Goal: Task Accomplishment & Management: Manage account settings

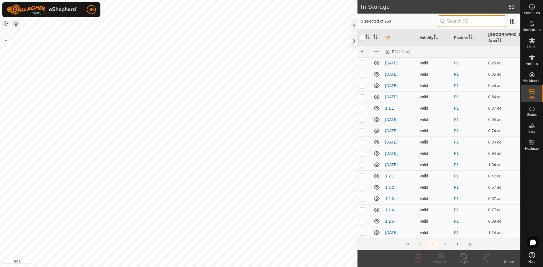
click at [442, 20] on input "text" at bounding box center [472, 21] width 68 height 12
type input "1.1"
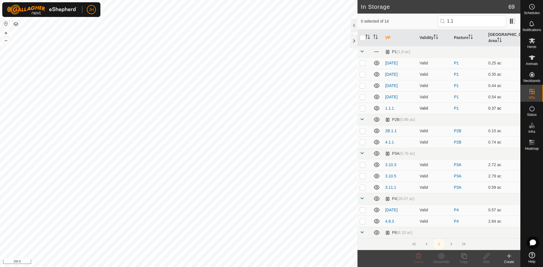
click at [362, 105] on td at bounding box center [364, 108] width 14 height 11
click at [362, 106] on p-checkbox at bounding box center [363, 108] width 6 height 5
checkbox input "false"
click at [450, 22] on input "1.1" at bounding box center [472, 21] width 68 height 12
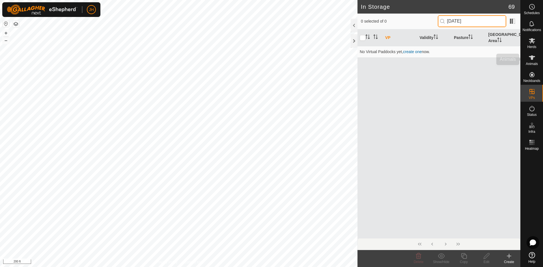
type input "1.1.01"
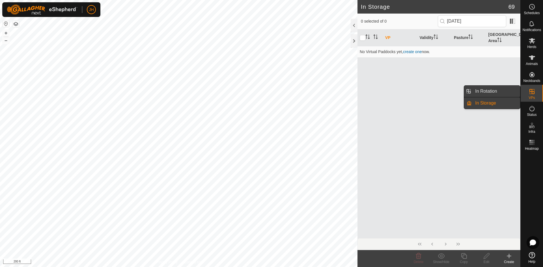
click at [493, 90] on link "In Rotation" at bounding box center [496, 91] width 48 height 11
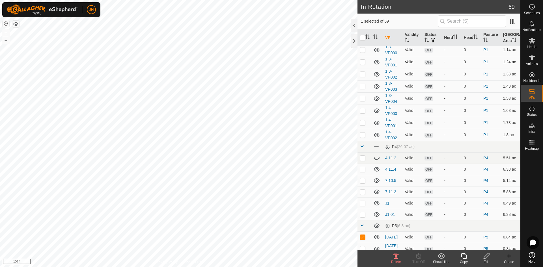
scroll to position [42, 0]
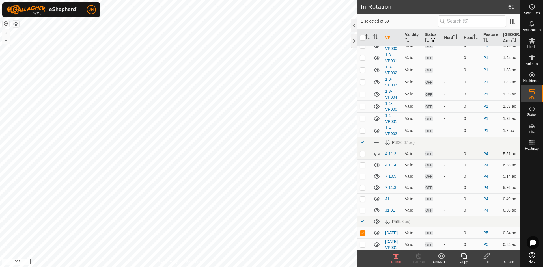
click at [376, 154] on icon at bounding box center [376, 153] width 7 height 7
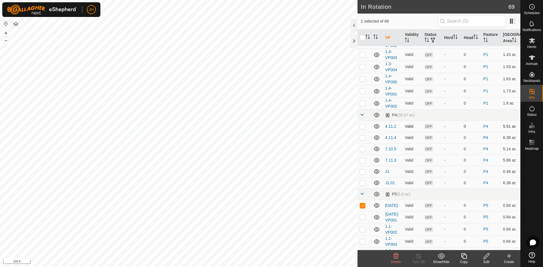
scroll to position [70, 0]
click at [363, 206] on p-checkbox at bounding box center [363, 204] width 6 height 5
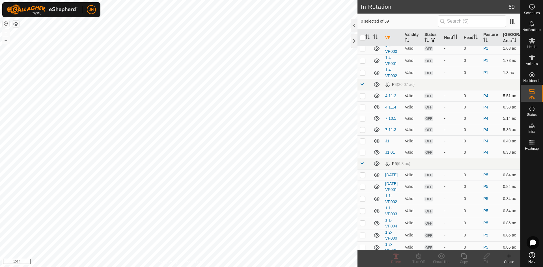
scroll to position [107, 0]
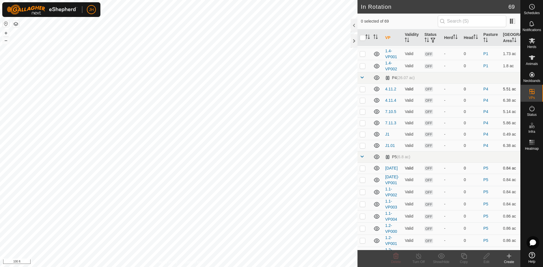
click at [364, 170] on p-checkbox at bounding box center [363, 168] width 6 height 5
checkbox input "false"
click at [393, 169] on link "1.01.01" at bounding box center [391, 168] width 12 height 5
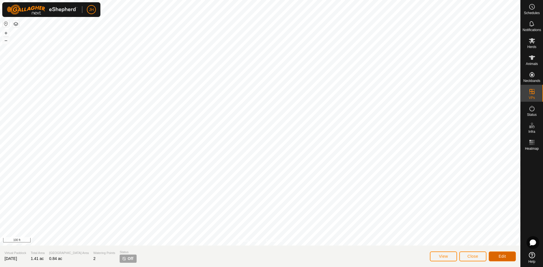
click at [500, 256] on span "Edit" at bounding box center [501, 256] width 7 height 5
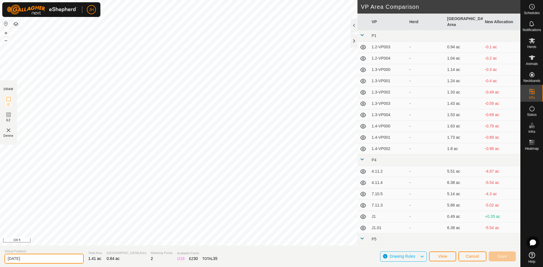
click at [25, 257] on input "1.01.01" at bounding box center [44, 259] width 79 height 10
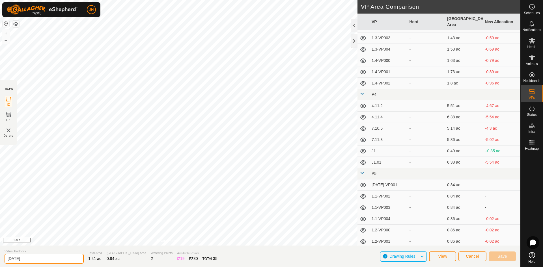
scroll to position [66, 0]
click at [15, 262] on input "1.01.01" at bounding box center [44, 259] width 79 height 10
type input "1.1-VP000"
click at [502, 255] on span "Save" at bounding box center [502, 256] width 10 height 5
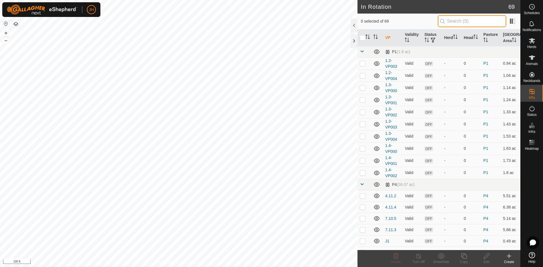
click at [462, 21] on input "text" at bounding box center [472, 21] width 68 height 12
type input "VP"
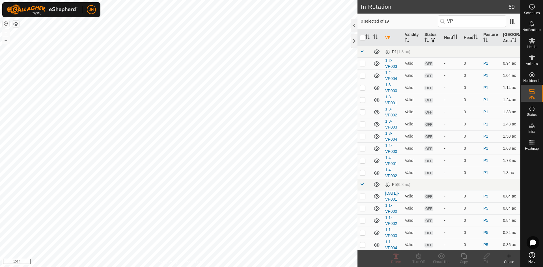
click at [362, 197] on p-checkbox at bounding box center [363, 196] width 6 height 5
checkbox input "true"
click at [487, 258] on icon at bounding box center [486, 256] width 7 height 7
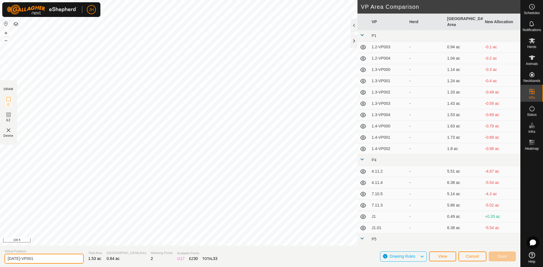
click at [21, 259] on input "1.01.01-VP001" at bounding box center [44, 259] width 79 height 10
type input "1.1-VP001"
click at [501, 257] on span "Save" at bounding box center [502, 256] width 10 height 5
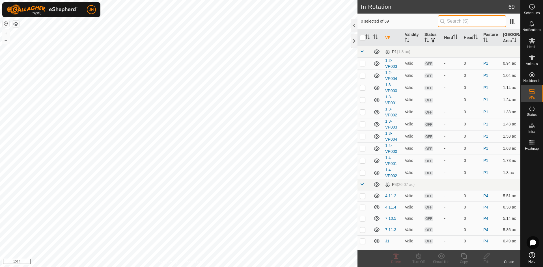
click at [446, 22] on input "text" at bounding box center [472, 21] width 68 height 12
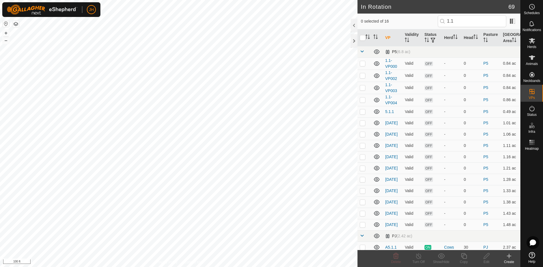
click at [362, 53] on span at bounding box center [362, 51] width 5 height 5
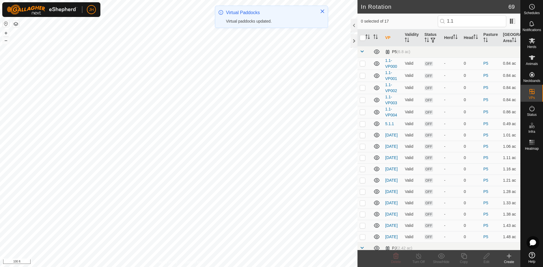
click at [362, 53] on span at bounding box center [362, 51] width 5 height 5
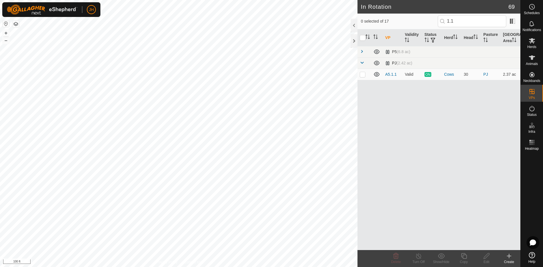
click at [362, 64] on span at bounding box center [362, 63] width 5 height 5
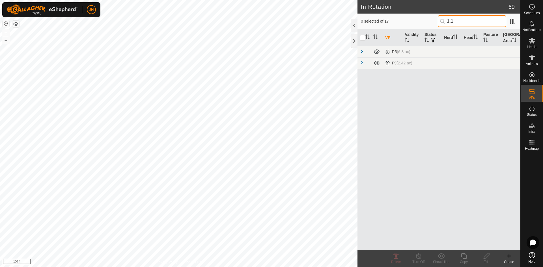
click at [457, 19] on input "1.1" at bounding box center [472, 21] width 68 height 12
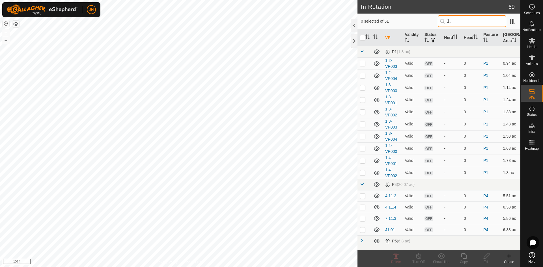
type input "1"
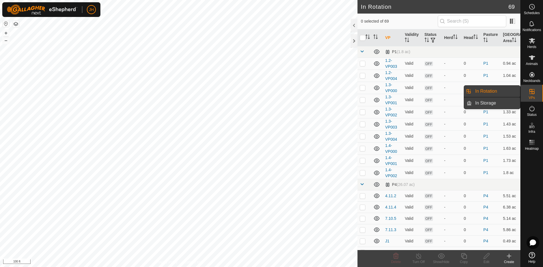
click at [493, 104] on link "In Storage" at bounding box center [496, 103] width 48 height 11
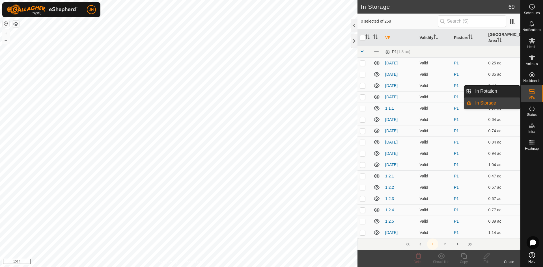
click at [500, 92] on link "In Rotation" at bounding box center [496, 91] width 48 height 11
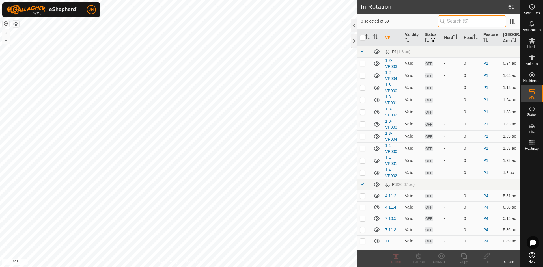
click at [446, 23] on input "text" at bounding box center [472, 21] width 68 height 12
type input "1.2"
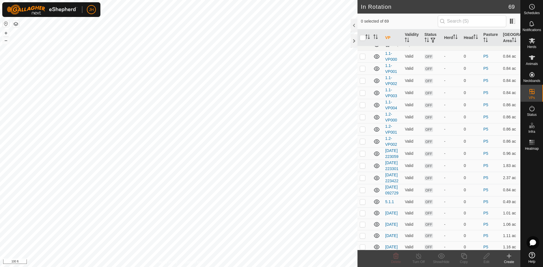
scroll to position [228, 0]
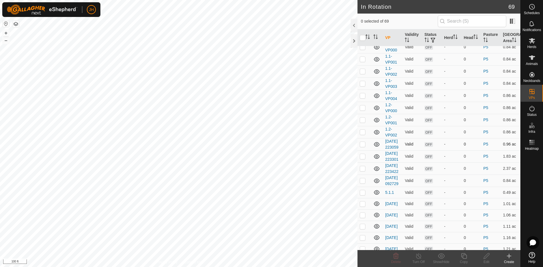
click at [362, 146] on p-checkbox at bounding box center [363, 144] width 6 height 5
checkbox input "false"
click at [361, 159] on p-checkbox at bounding box center [363, 156] width 6 height 5
click at [362, 159] on p-checkbox at bounding box center [363, 156] width 6 height 5
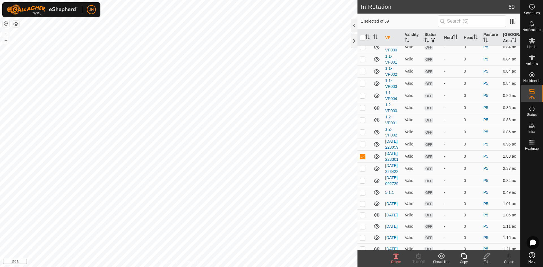
checkbox input "false"
click at [363, 146] on p-checkbox at bounding box center [363, 144] width 6 height 5
checkbox input "true"
click at [487, 260] on div "Edit" at bounding box center [486, 262] width 23 height 5
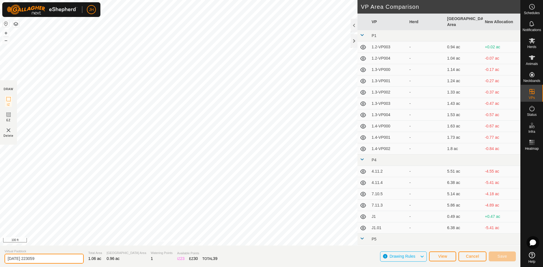
drag, startPoint x: 53, startPoint y: 260, endPoint x: 0, endPoint y: 253, distance: 53.8
click at [0, 253] on section "Virtual Paddock [DATE] 223059 Total Area 1.06 ac Grazing Area 0.96 ac Watering …" at bounding box center [260, 256] width 520 height 21
type input "5.2.000"
click at [508, 257] on button "Save" at bounding box center [502, 257] width 27 height 10
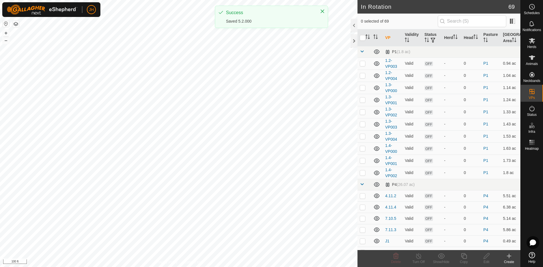
checkbox input "true"
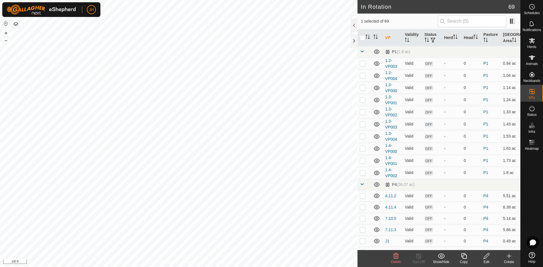
click at [487, 259] on icon at bounding box center [486, 256] width 7 height 7
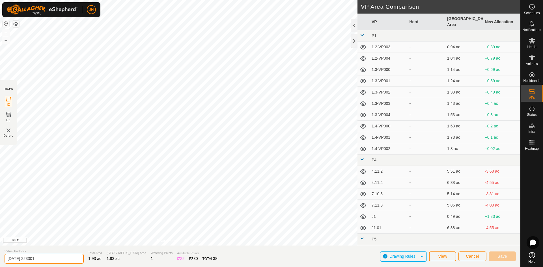
drag, startPoint x: 46, startPoint y: 260, endPoint x: 0, endPoint y: 262, distance: 46.4
click at [0, 262] on section "Virtual Paddock [DATE] 223301 Total Area 1.93 ac Grazing Area 1.83 ac Watering …" at bounding box center [260, 256] width 520 height 21
type input "5.3.000"
click at [507, 256] on button "Save" at bounding box center [502, 257] width 27 height 10
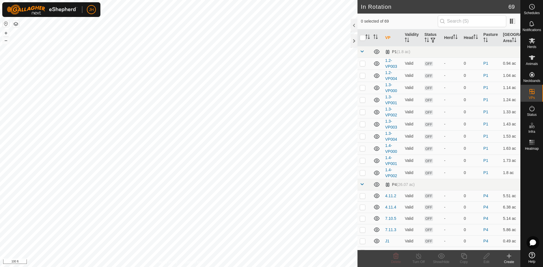
checkbox input "true"
click at [489, 260] on div "Edit" at bounding box center [486, 262] width 23 height 5
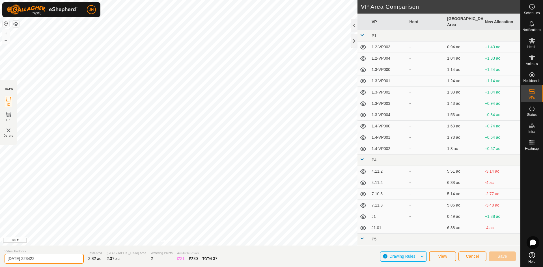
drag, startPoint x: 48, startPoint y: 261, endPoint x: 0, endPoint y: 260, distance: 47.8
click at [0, 260] on section "Virtual Paddock [DATE] 223422 Total Area 2.82 ac Grazing Area 2.37 ac Watering …" at bounding box center [260, 256] width 520 height 21
drag, startPoint x: 49, startPoint y: 259, endPoint x: 0, endPoint y: 257, distance: 49.2
click at [0, 257] on section "Virtual Paddock [DATE] 223422 Total Area 2.82 ac Grazing Area 2.37 ac Watering …" at bounding box center [260, 256] width 520 height 21
type input "5.4.000"
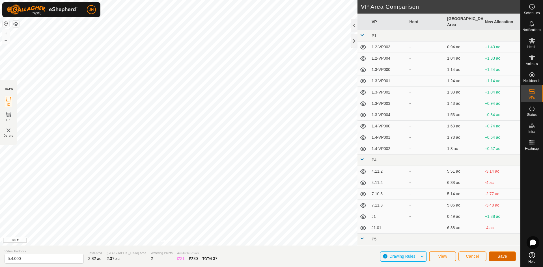
click at [499, 259] on button "Save" at bounding box center [502, 257] width 27 height 10
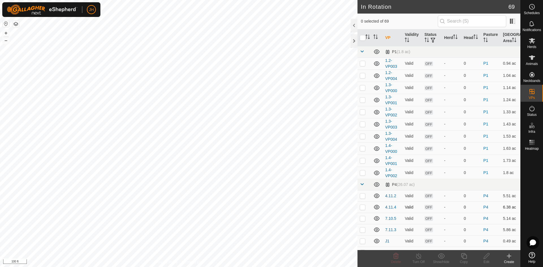
checkbox input "true"
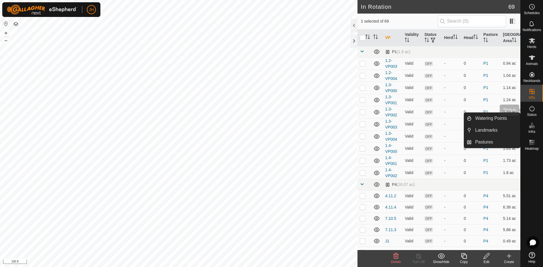
click at [533, 111] on icon at bounding box center [531, 108] width 7 height 7
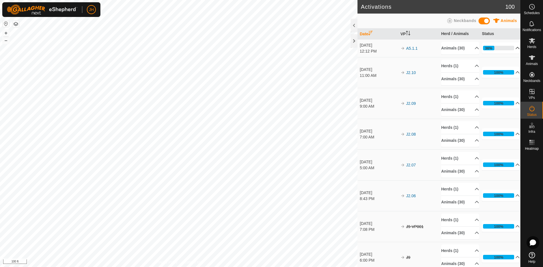
click at [516, 49] on icon at bounding box center [517, 48] width 5 height 5
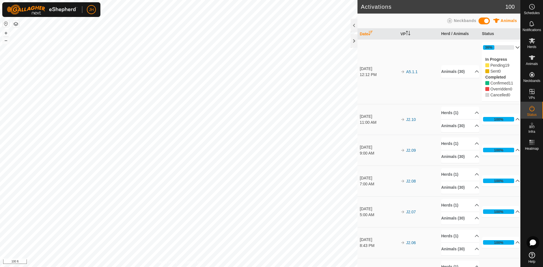
click at [516, 49] on p-accordion-header "36%" at bounding box center [501, 47] width 38 height 11
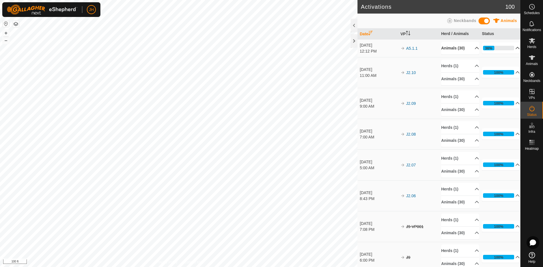
click at [474, 48] on p-accordion-header "Animals (30)" at bounding box center [460, 48] width 38 height 13
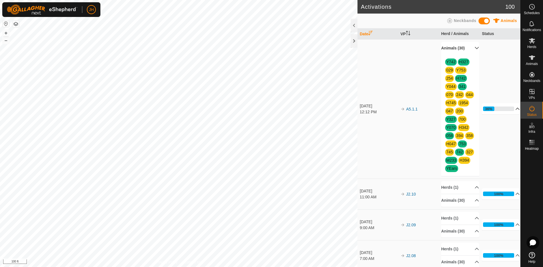
click at [475, 49] on p-accordion-header "Animals (30)" at bounding box center [460, 48] width 38 height 13
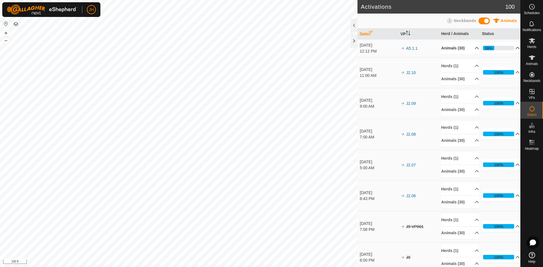
drag, startPoint x: 355, startPoint y: 42, endPoint x: 369, endPoint y: 30, distance: 18.5
click at [355, 41] on div at bounding box center [354, 41] width 7 height 14
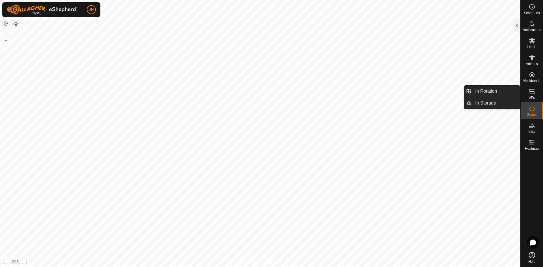
click at [505, 91] on link "In Rotation" at bounding box center [496, 91] width 48 height 11
click at [507, 92] on link "In Rotation" at bounding box center [496, 91] width 48 height 11
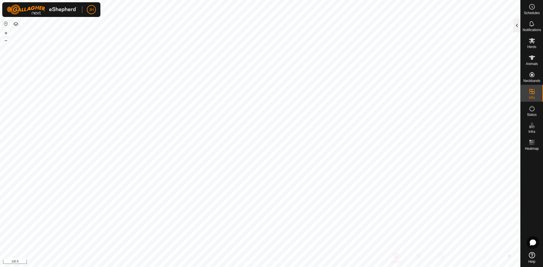
click at [519, 25] on div at bounding box center [516, 26] width 7 height 14
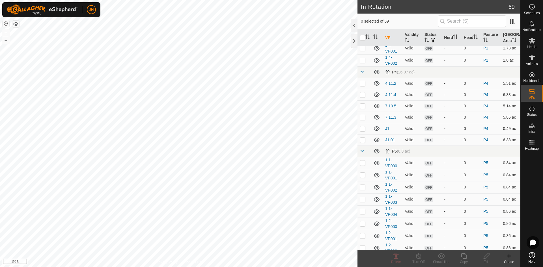
scroll to position [105, 0]
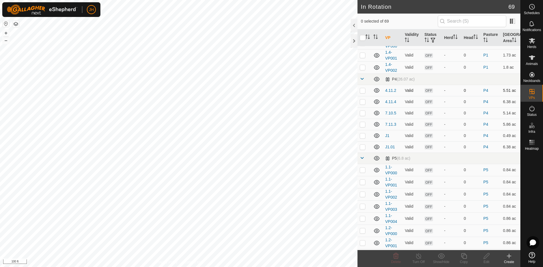
click at [363, 92] on p-checkbox at bounding box center [363, 90] width 6 height 5
checkbox input "true"
click at [363, 100] on p-checkbox at bounding box center [363, 102] width 6 height 5
checkbox input "true"
click at [363, 113] on p-checkbox at bounding box center [363, 113] width 6 height 5
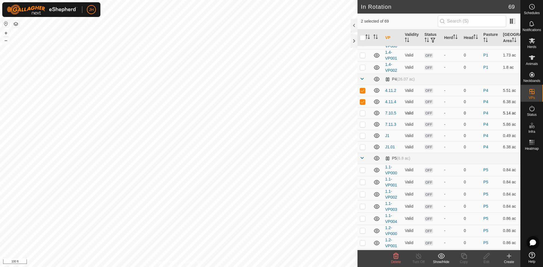
checkbox input "true"
click at [363, 126] on p-checkbox at bounding box center [363, 124] width 6 height 5
checkbox input "true"
click at [363, 137] on p-checkbox at bounding box center [363, 135] width 6 height 5
checkbox input "true"
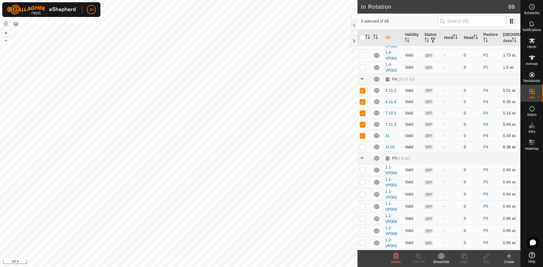
click at [364, 148] on p-checkbox at bounding box center [363, 147] width 6 height 5
checkbox input "true"
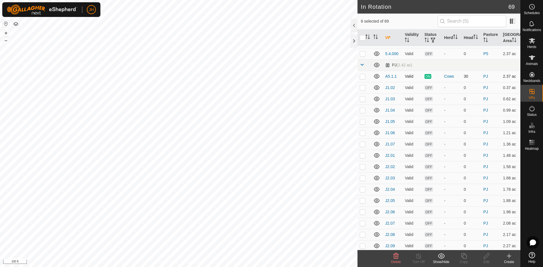
scroll to position [601, 0]
click at [361, 91] on p-checkbox at bounding box center [363, 89] width 6 height 5
checkbox input "true"
click at [362, 103] on p-checkbox at bounding box center [363, 100] width 6 height 5
checkbox input "true"
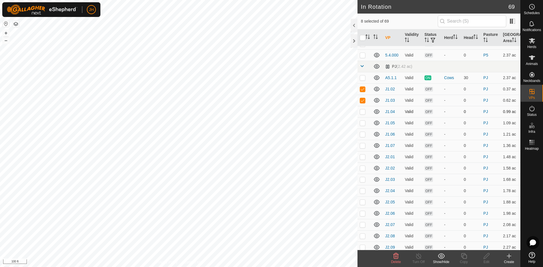
click at [364, 114] on p-checkbox at bounding box center [363, 111] width 6 height 5
checkbox input "true"
click at [363, 125] on p-checkbox at bounding box center [363, 123] width 6 height 5
checkbox input "true"
click at [362, 137] on p-checkbox at bounding box center [363, 134] width 6 height 5
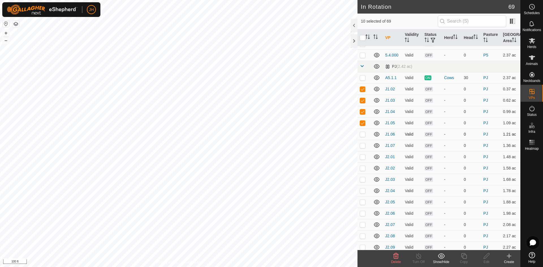
checkbox input "true"
click at [362, 151] on td at bounding box center [364, 145] width 14 height 11
checkbox input "true"
click at [363, 159] on p-checkbox at bounding box center [363, 157] width 6 height 5
checkbox input "true"
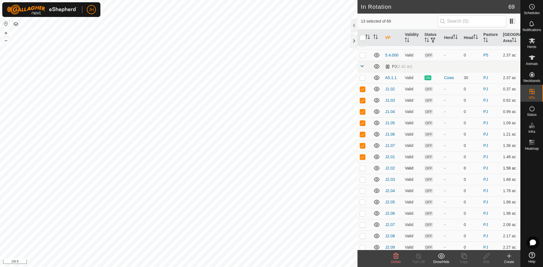
click at [363, 174] on td at bounding box center [364, 168] width 14 height 11
checkbox input "true"
click at [362, 182] on p-checkbox at bounding box center [363, 179] width 6 height 5
checkbox input "true"
click at [364, 193] on p-checkbox at bounding box center [363, 191] width 6 height 5
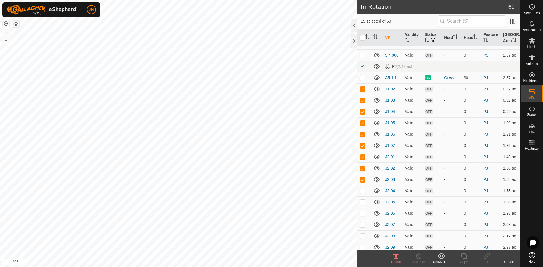
checkbox input "true"
click at [362, 204] on p-checkbox at bounding box center [363, 202] width 6 height 5
checkbox input "true"
click at [360, 219] on td at bounding box center [364, 213] width 14 height 11
checkbox input "true"
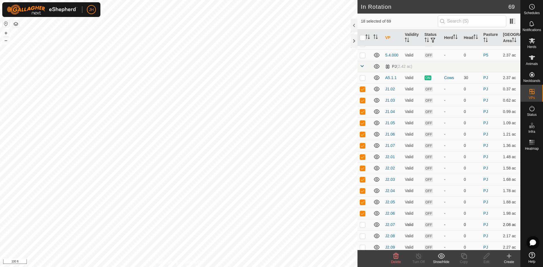
click at [364, 230] on td at bounding box center [364, 224] width 14 height 11
checkbox input "true"
click at [364, 238] on p-checkbox at bounding box center [363, 236] width 6 height 5
checkbox input "true"
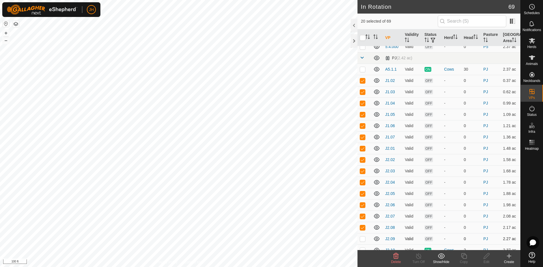
scroll to position [645, 0]
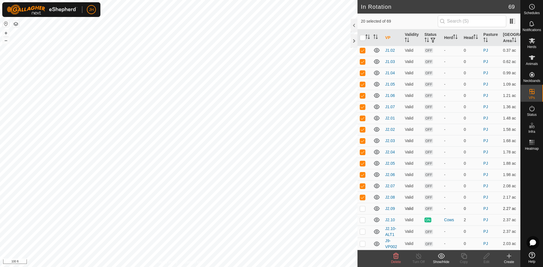
click at [361, 210] on p-checkbox at bounding box center [363, 208] width 6 height 5
checkbox input "true"
click at [363, 233] on p-checkbox at bounding box center [363, 231] width 6 height 5
click at [363, 232] on p-checkbox at bounding box center [363, 231] width 6 height 5
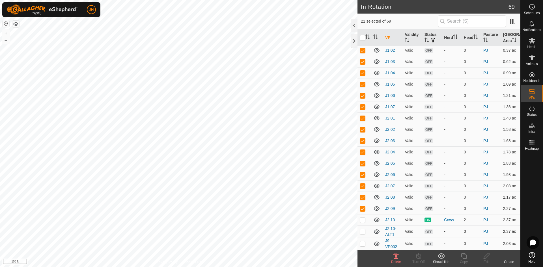
checkbox input "true"
click at [363, 245] on p-checkbox at bounding box center [363, 243] width 6 height 5
click at [362, 244] on p-checkbox at bounding box center [363, 243] width 6 height 5
click at [362, 243] on p-checkbox at bounding box center [363, 243] width 6 height 5
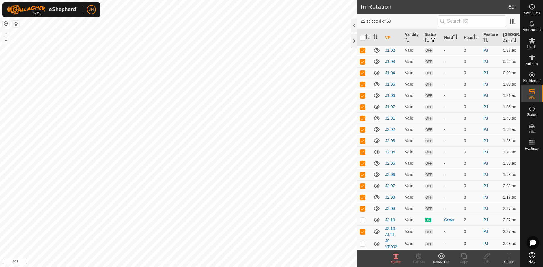
click at [363, 242] on p-checkbox at bounding box center [363, 243] width 6 height 5
checkbox input "false"
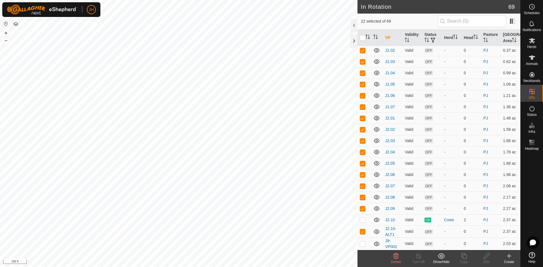
click at [441, 258] on icon at bounding box center [441, 255] width 7 height 5
click at [458, 245] on link "Move to 'In Storage'" at bounding box center [458, 243] width 56 height 11
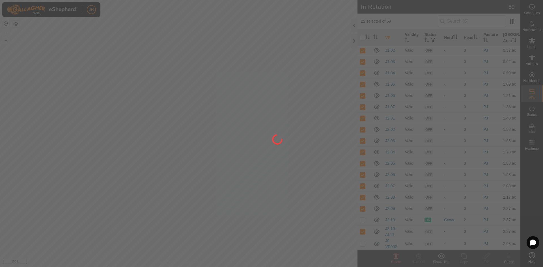
checkbox input "false"
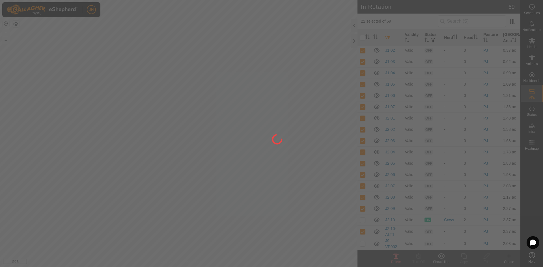
checkbox input "false"
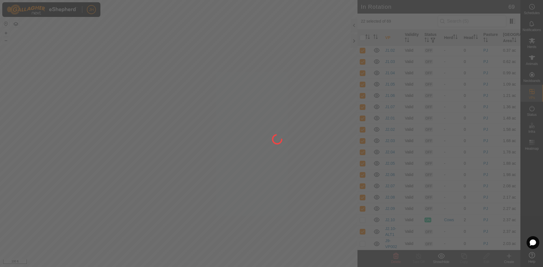
checkbox input "false"
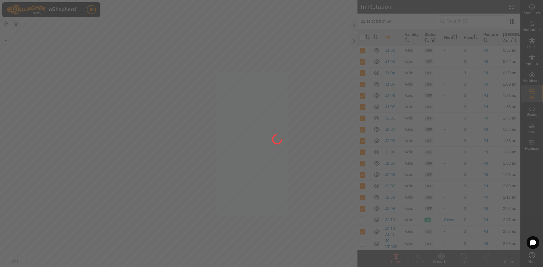
checkbox input "false"
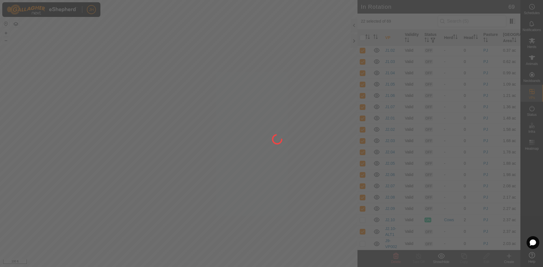
checkbox input "false"
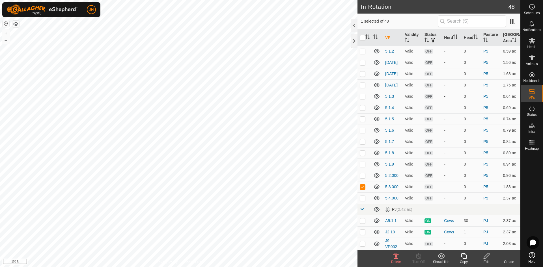
scroll to position [0, 0]
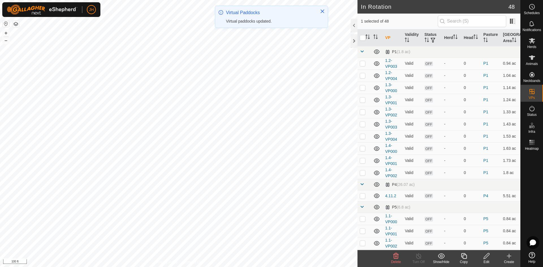
checkbox input "true"
checkbox input "false"
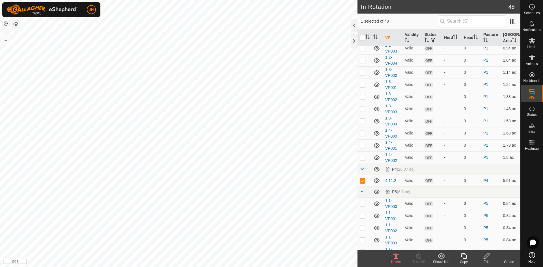
scroll to position [19, 0]
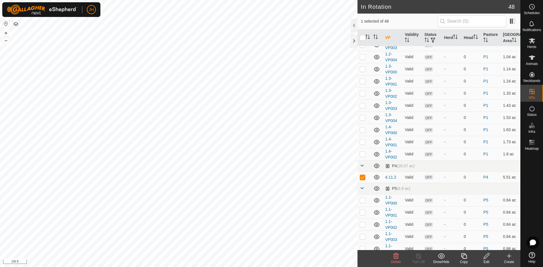
click at [443, 258] on icon at bounding box center [441, 256] width 7 height 7
click at [449, 245] on link "Move to 'In Storage'" at bounding box center [458, 243] width 56 height 11
checkbox input "true"
click at [487, 258] on icon at bounding box center [486, 256] width 7 height 7
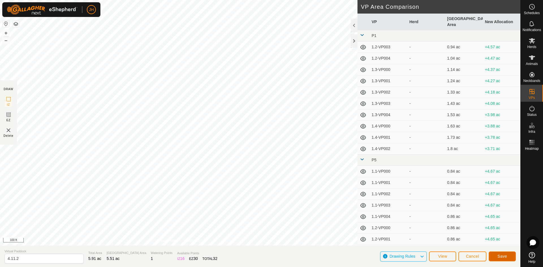
click at [500, 256] on span "Save" at bounding box center [502, 256] width 10 height 5
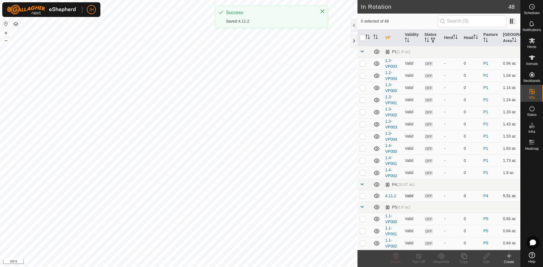
click at [362, 197] on p-checkbox at bounding box center [363, 196] width 6 height 5
checkbox input "true"
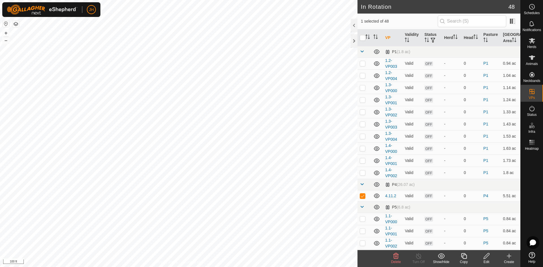
click at [439, 258] on icon at bounding box center [441, 256] width 7 height 7
click at [440, 245] on link "Move to 'In Storage'" at bounding box center [458, 243] width 56 height 11
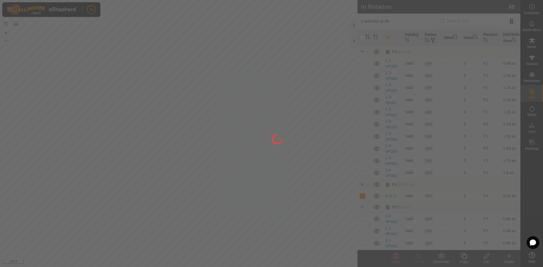
checkbox input "false"
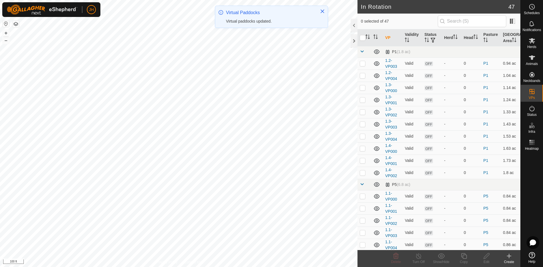
checkbox input "true"
checkbox input "false"
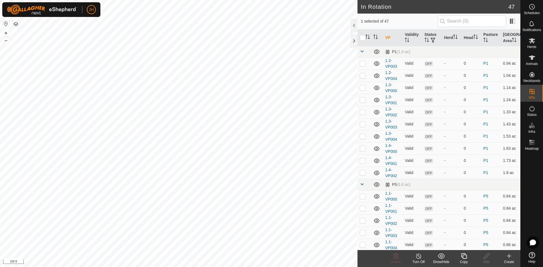
checkbox input "false"
checkbox input "true"
click at [489, 258] on icon at bounding box center [486, 256] width 7 height 7
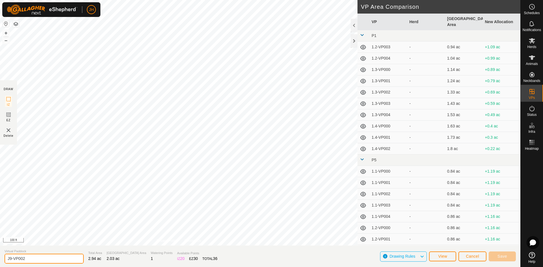
click at [35, 261] on input "J9-VP002" at bounding box center [44, 259] width 79 height 10
type input "J9"
click at [502, 258] on span "Save" at bounding box center [502, 256] width 10 height 5
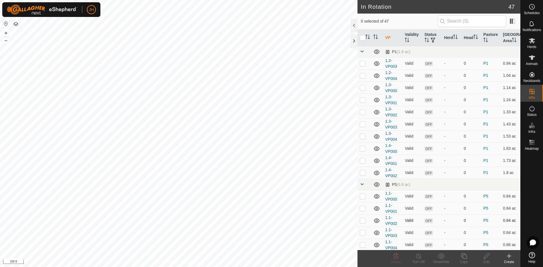
checkbox input "true"
checkbox input "false"
checkbox input "true"
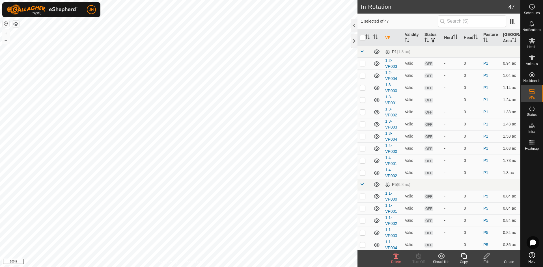
click at [442, 258] on icon at bounding box center [441, 256] width 7 height 7
click at [453, 242] on link "Move to 'In Storage'" at bounding box center [458, 243] width 56 height 11
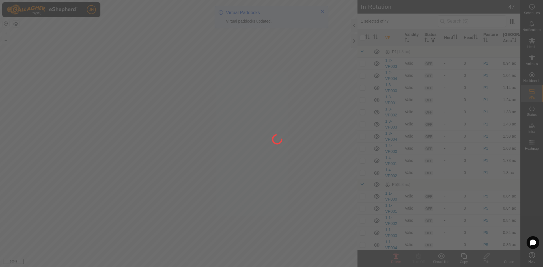
checkbox input "false"
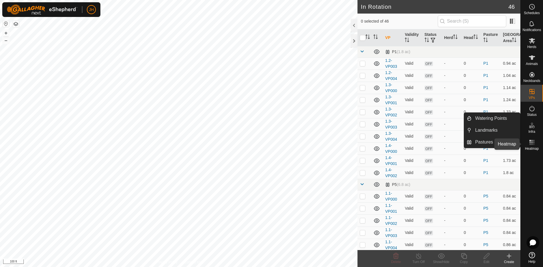
click at [534, 144] on rect at bounding box center [533, 144] width 1 height 1
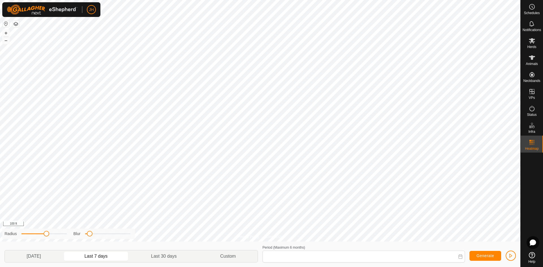
type input "[DATE] - [DATE]"
click at [485, 258] on button "Generate" at bounding box center [485, 256] width 32 height 10
click at [157, 229] on div "Privacy Policy Contact Us + – ⇧ i 100 ft Radius Blur [DATE] Last 7 days Last 30…" at bounding box center [260, 133] width 520 height 267
click at [511, 255] on span "button" at bounding box center [510, 256] width 5 height 5
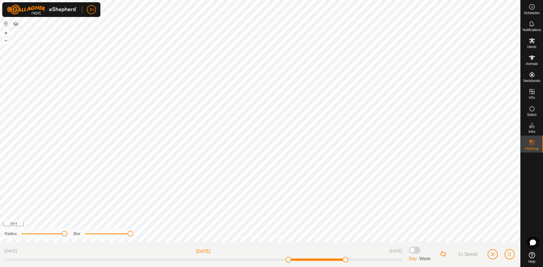
drag, startPoint x: 46, startPoint y: 233, endPoint x: 65, endPoint y: 232, distance: 18.4
click at [65, 232] on span at bounding box center [65, 234] width 6 height 6
click at [532, 112] on es-activation-svg-icon at bounding box center [532, 108] width 10 height 9
